Goal: Information Seeking & Learning: Learn about a topic

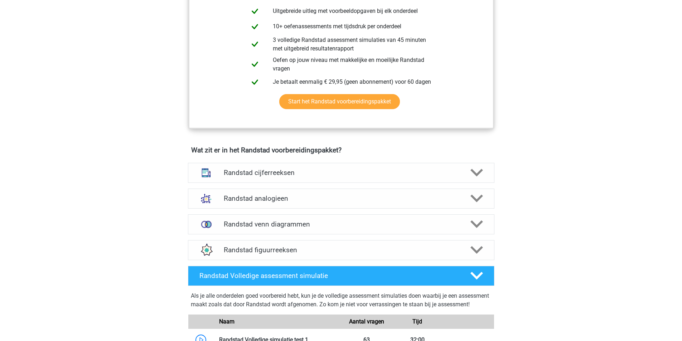
scroll to position [394, 0]
click at [346, 199] on h4 "Randstad analogieen" at bounding box center [341, 198] width 234 height 8
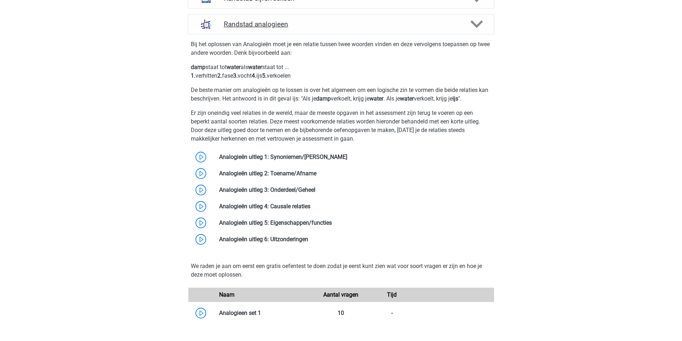
scroll to position [573, 0]
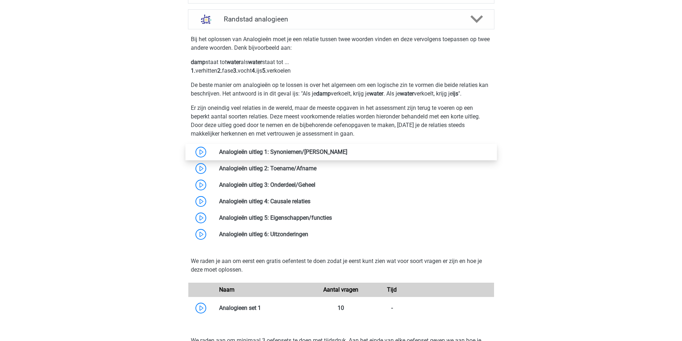
click at [347, 153] on link at bounding box center [347, 151] width 0 height 7
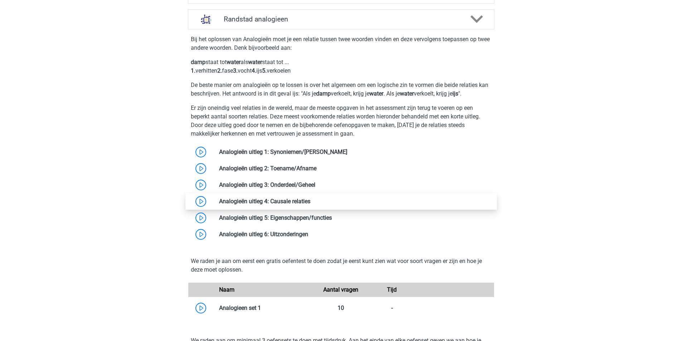
click at [310, 198] on link at bounding box center [310, 201] width 0 height 7
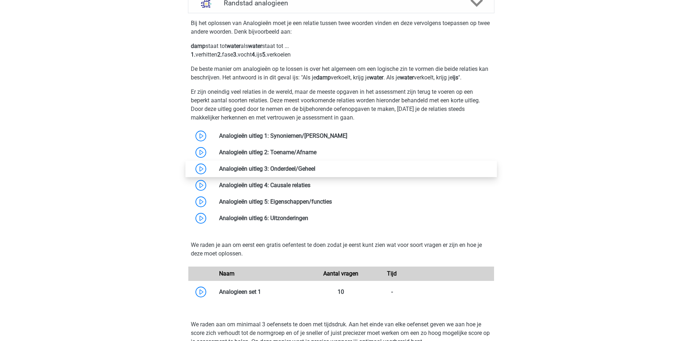
scroll to position [608, 0]
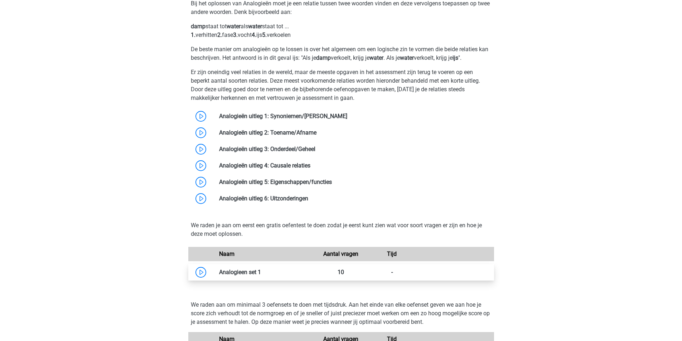
click at [261, 270] on link at bounding box center [261, 272] width 0 height 7
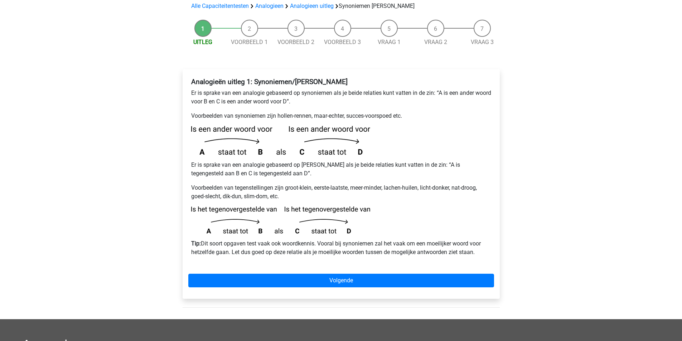
scroll to position [72, 0]
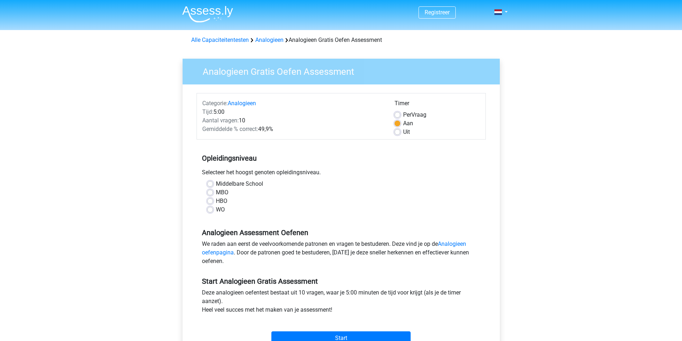
click at [216, 191] on label "MBO" at bounding box center [222, 192] width 13 height 9
click at [210, 191] on input "MBO" at bounding box center [210, 191] width 6 height 7
radio input "true"
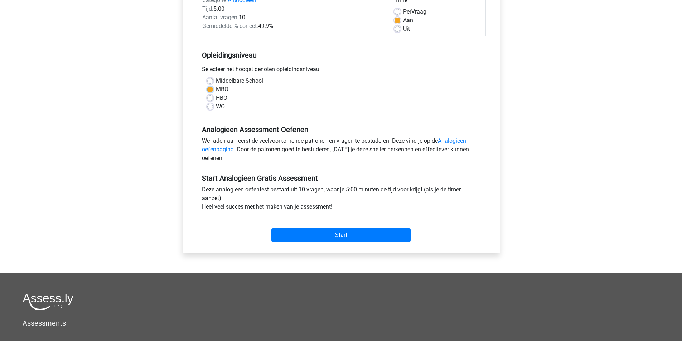
scroll to position [107, 0]
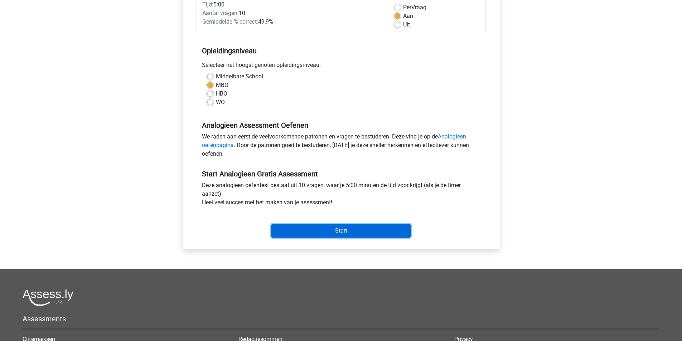
click at [337, 230] on input "Start" at bounding box center [340, 231] width 139 height 14
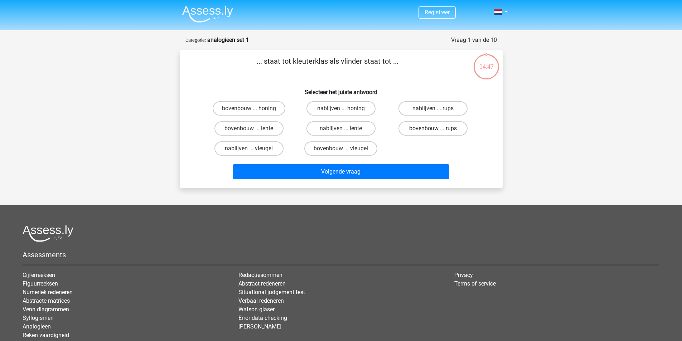
click at [440, 131] on label "bovenbouw ... rups" at bounding box center [432, 128] width 69 height 14
click at [438, 131] on input "bovenbouw ... rups" at bounding box center [435, 130] width 5 height 5
radio input "true"
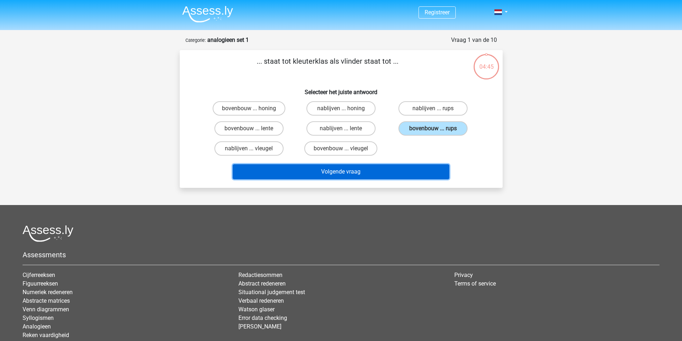
click at [328, 169] on button "Volgende vraag" at bounding box center [341, 171] width 216 height 15
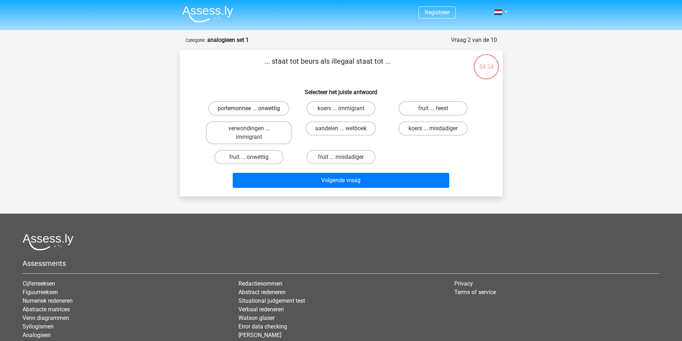
click at [240, 106] on label "portemonnee ... onwettig" at bounding box center [248, 108] width 81 height 14
click at [249, 108] on input "portemonnee ... onwettig" at bounding box center [251, 110] width 5 height 5
radio input "true"
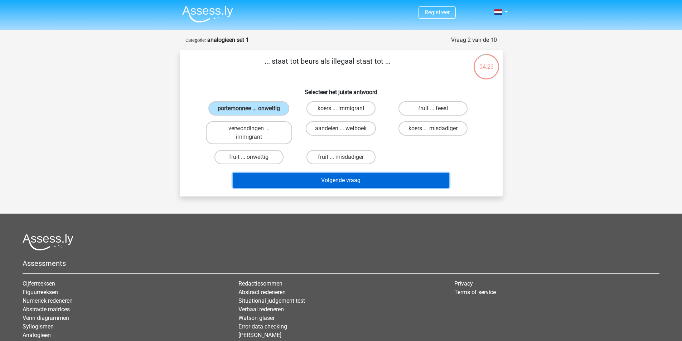
click at [330, 175] on button "Volgende vraag" at bounding box center [341, 180] width 216 height 15
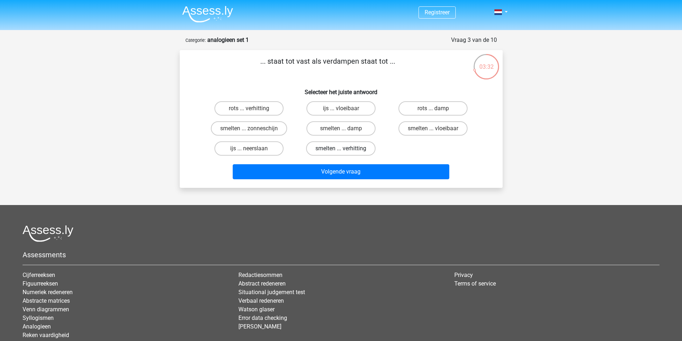
click at [352, 148] on label "smelten ... verhitting" at bounding box center [340, 148] width 69 height 14
click at [345, 148] on input "smelten ... verhitting" at bounding box center [343, 150] width 5 height 5
radio input "true"
click at [339, 163] on div "Volgende vraag" at bounding box center [341, 171] width 300 height 24
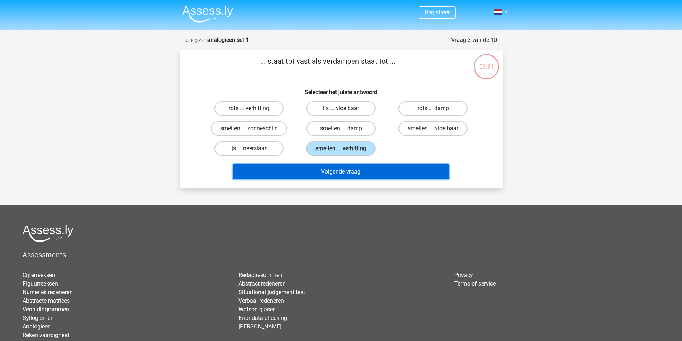
click at [338, 171] on button "Volgende vraag" at bounding box center [341, 171] width 216 height 15
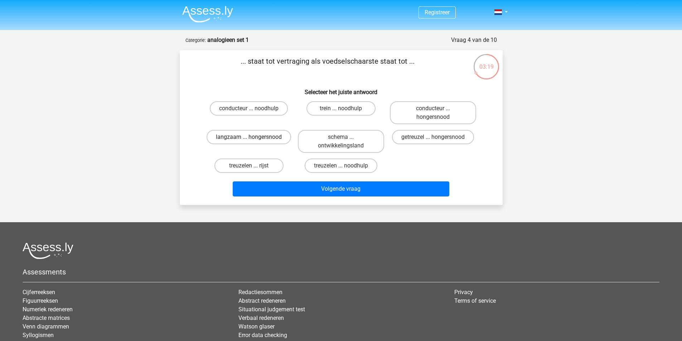
click at [258, 136] on label "langzaam ... hongersnood" at bounding box center [248, 137] width 84 height 14
click at [253, 137] on input "langzaam ... hongersnood" at bounding box center [251, 139] width 5 height 5
radio input "true"
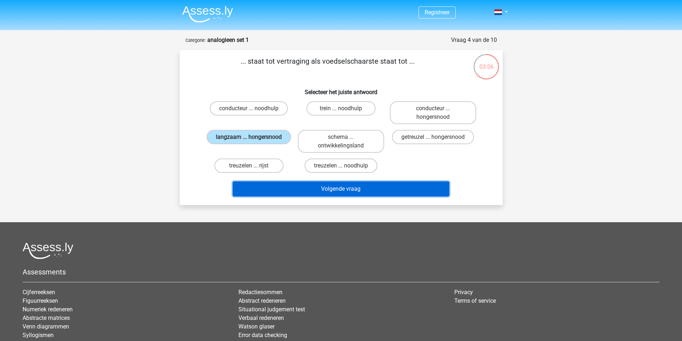
click at [367, 191] on button "Volgende vraag" at bounding box center [341, 188] width 216 height 15
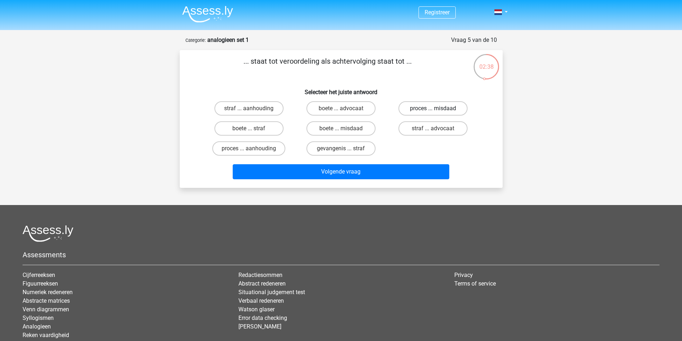
click at [446, 111] on label "proces ... misdaad" at bounding box center [432, 108] width 69 height 14
click at [438, 111] on input "proces ... misdaad" at bounding box center [435, 110] width 5 height 5
radio input "true"
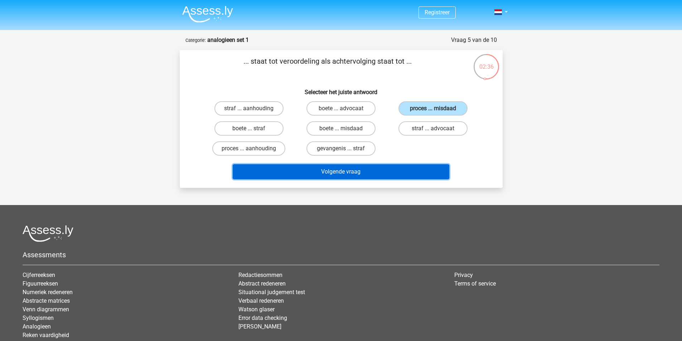
click at [330, 170] on button "Volgende vraag" at bounding box center [341, 171] width 216 height 15
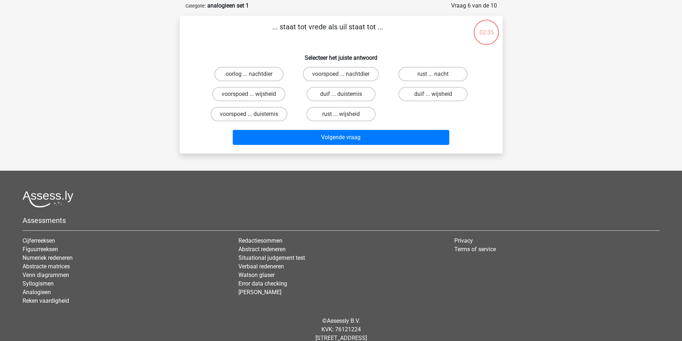
scroll to position [36, 0]
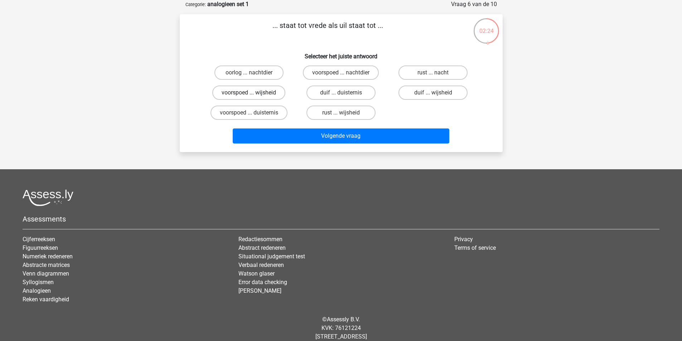
click at [279, 94] on label "voorspoed ... wijsheid" at bounding box center [248, 93] width 73 height 14
click at [253, 94] on input "voorspoed ... wijsheid" at bounding box center [251, 95] width 5 height 5
radio input "true"
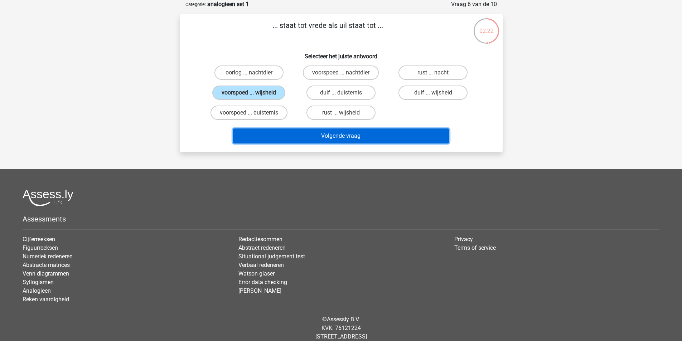
click at [367, 136] on button "Volgende vraag" at bounding box center [341, 135] width 216 height 15
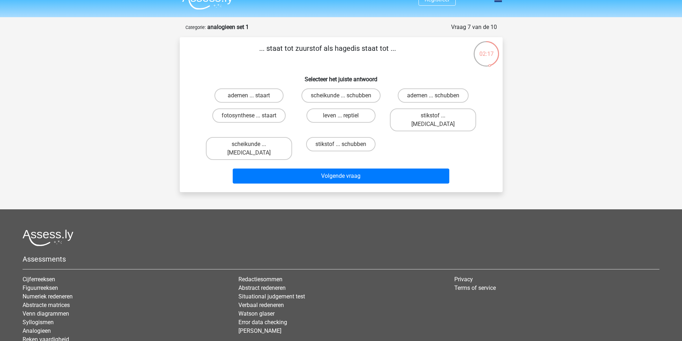
scroll to position [0, 0]
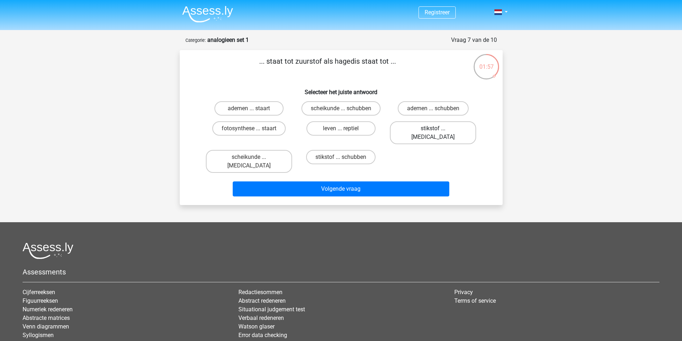
click at [424, 124] on label "stikstof ... [MEDICAL_DATA]" at bounding box center [433, 132] width 86 height 23
click at [433, 128] on input "stikstof ... [MEDICAL_DATA]" at bounding box center [435, 130] width 5 height 5
radio input "true"
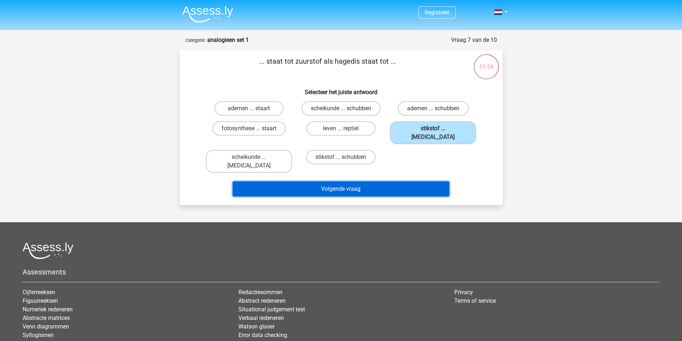
click at [338, 181] on button "Volgende vraag" at bounding box center [341, 188] width 216 height 15
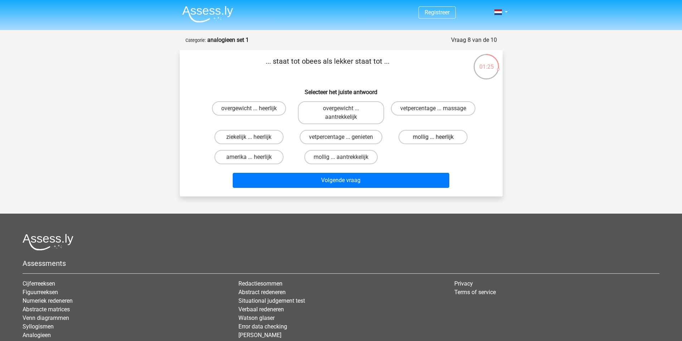
click at [433, 136] on label "mollig ... heerlijk" at bounding box center [432, 137] width 69 height 14
click at [433, 137] on input "mollig ... heerlijk" at bounding box center [435, 139] width 5 height 5
radio input "true"
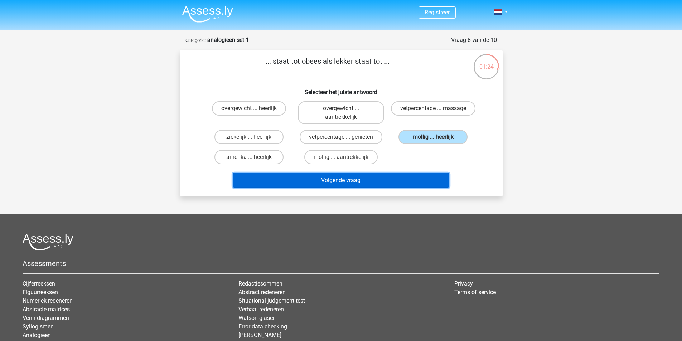
click at [341, 175] on button "Volgende vraag" at bounding box center [341, 180] width 216 height 15
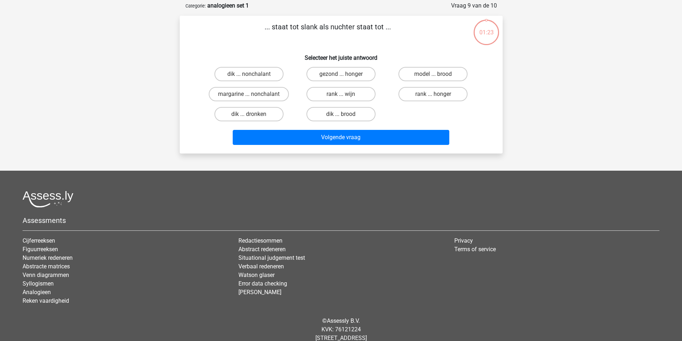
scroll to position [36, 0]
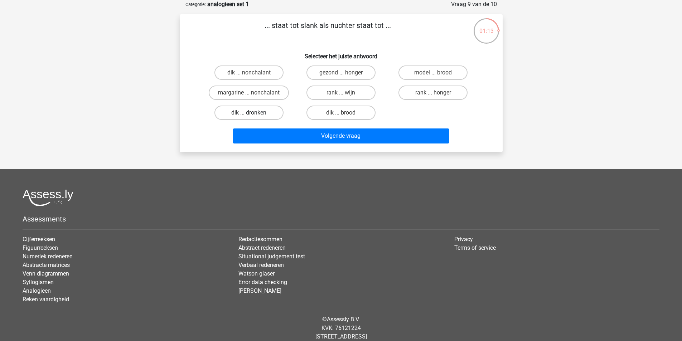
click at [259, 112] on label "dik ... dronken" at bounding box center [248, 113] width 69 height 14
click at [253, 113] on input "dik ... dronken" at bounding box center [251, 115] width 5 height 5
radio input "true"
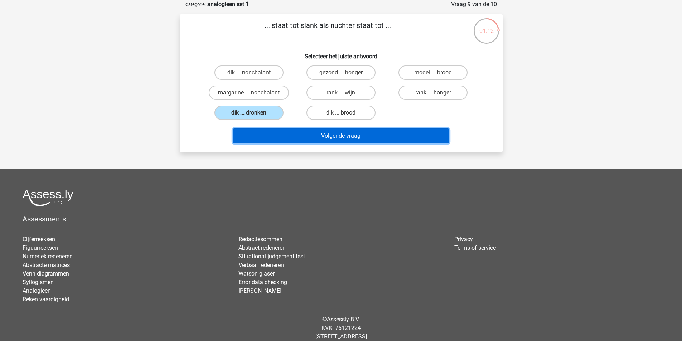
click at [343, 136] on button "Volgende vraag" at bounding box center [341, 135] width 216 height 15
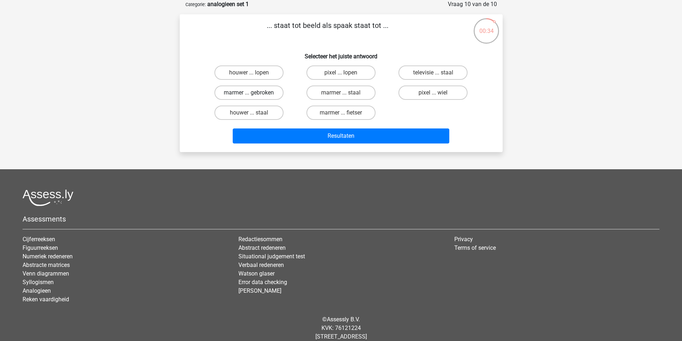
click at [246, 93] on label "marmer ... gebroken" at bounding box center [248, 93] width 69 height 14
click at [249, 93] on input "marmer ... gebroken" at bounding box center [251, 95] width 5 height 5
radio input "true"
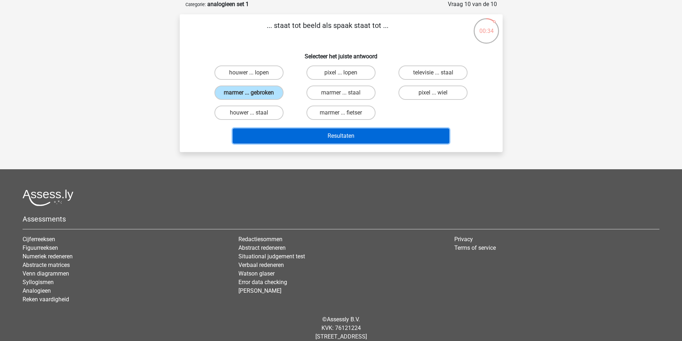
click at [356, 140] on button "Resultaten" at bounding box center [341, 135] width 216 height 15
